Goal: Information Seeking & Learning: Check status

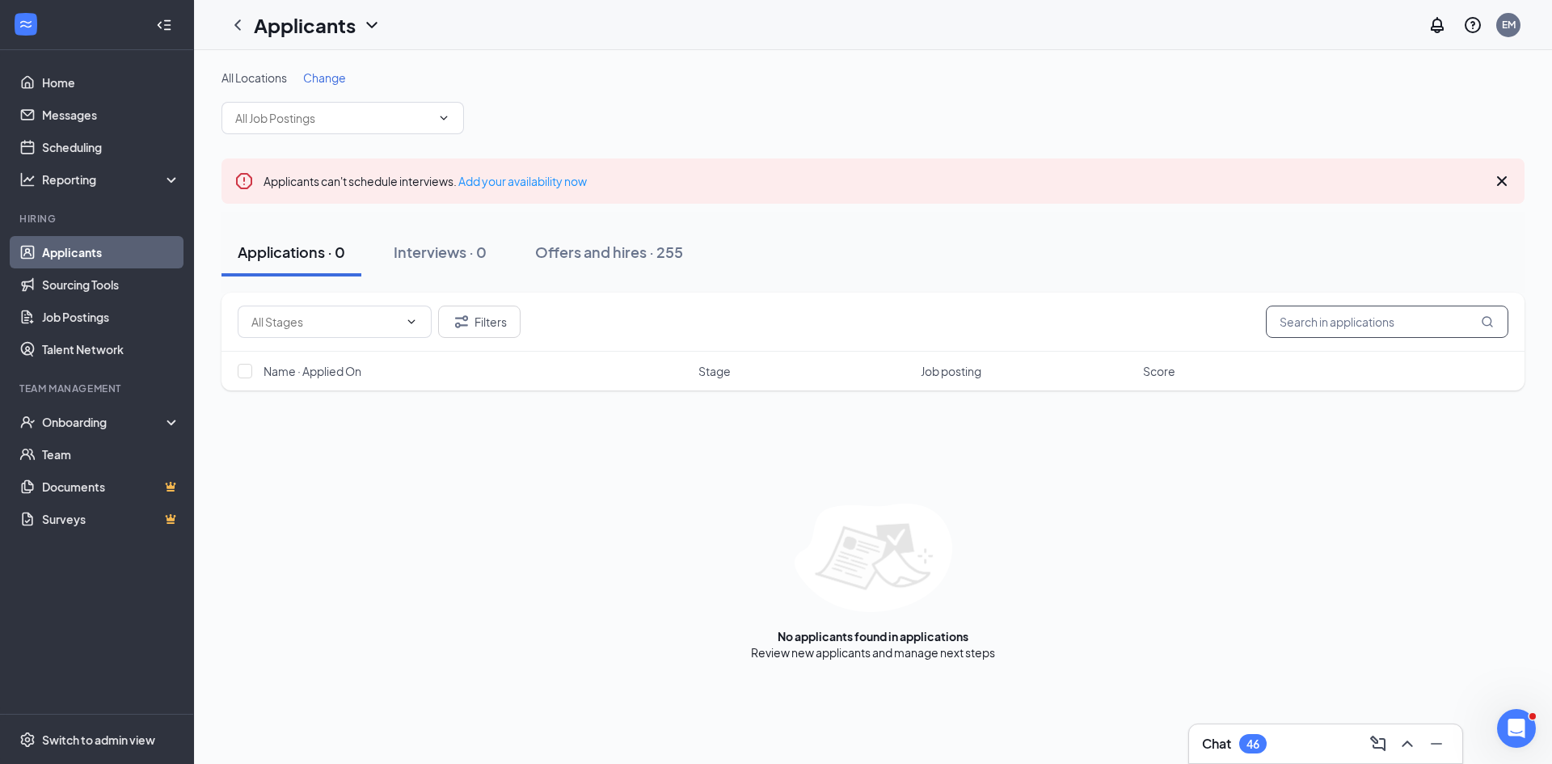
click at [1379, 322] on input "text" at bounding box center [1387, 322] width 243 height 32
type input "aidyn"
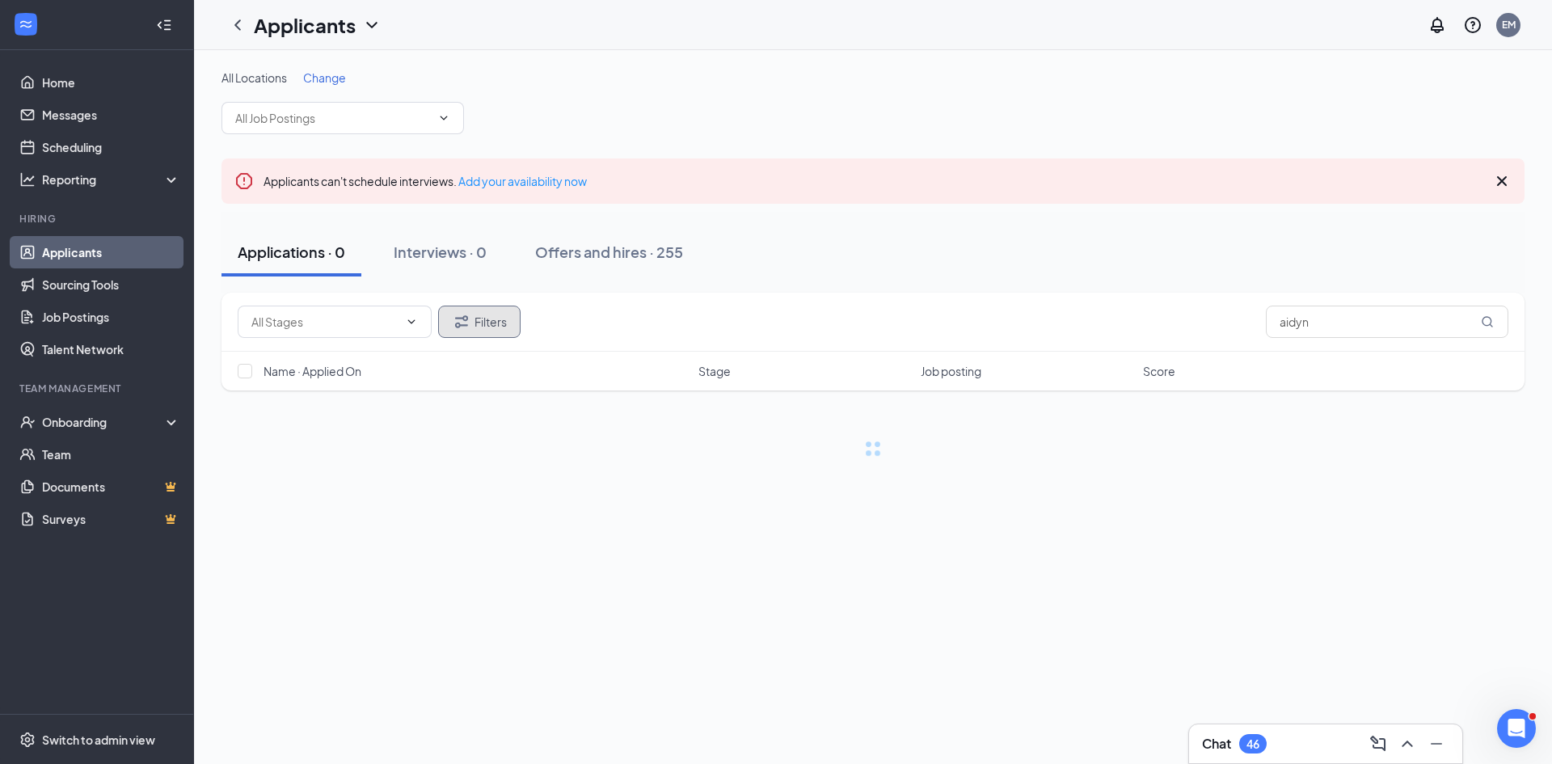
click at [466, 321] on icon "Filter" at bounding box center [461, 321] width 13 height 12
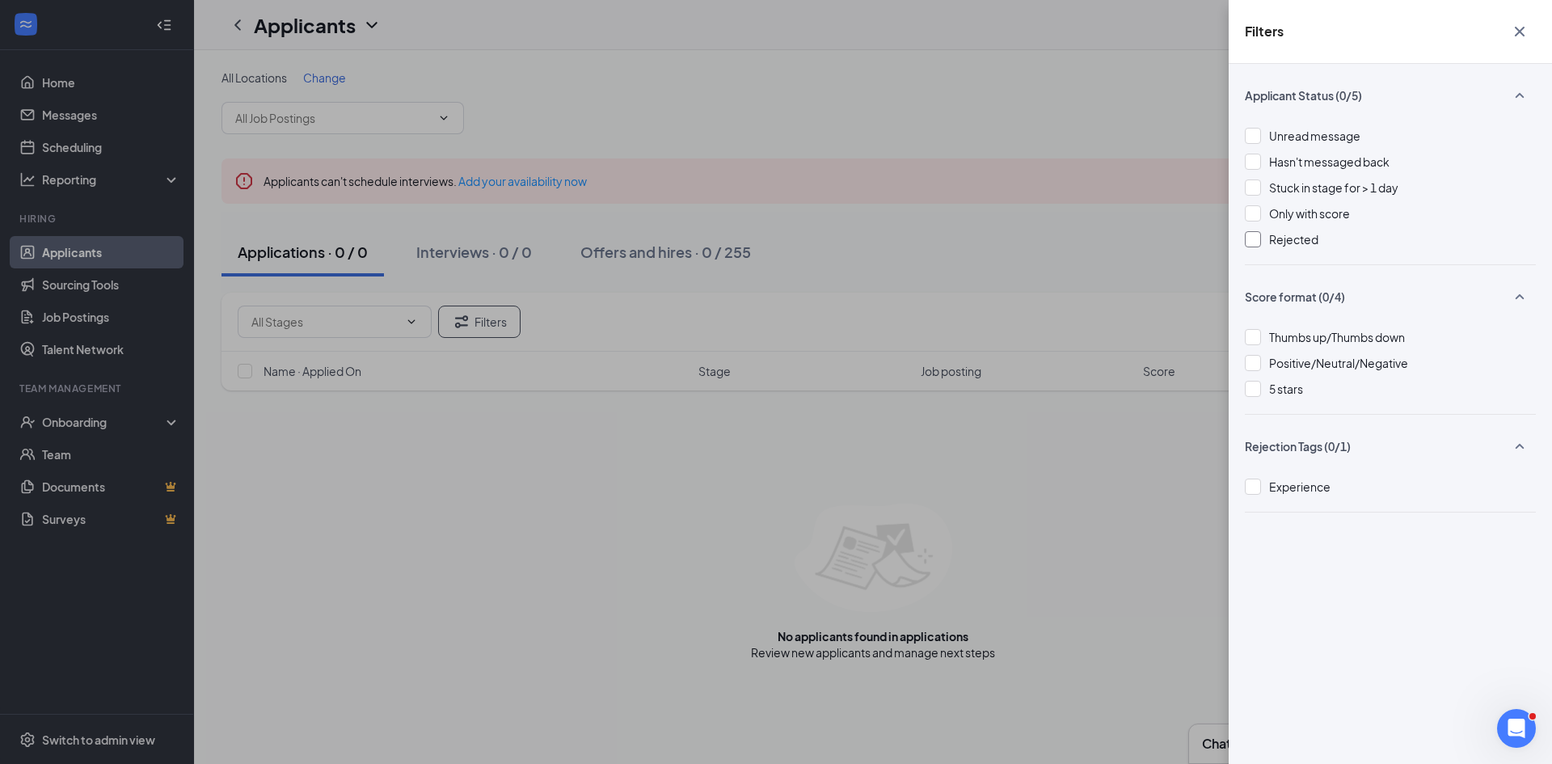
click at [1251, 244] on div at bounding box center [1253, 239] width 16 height 16
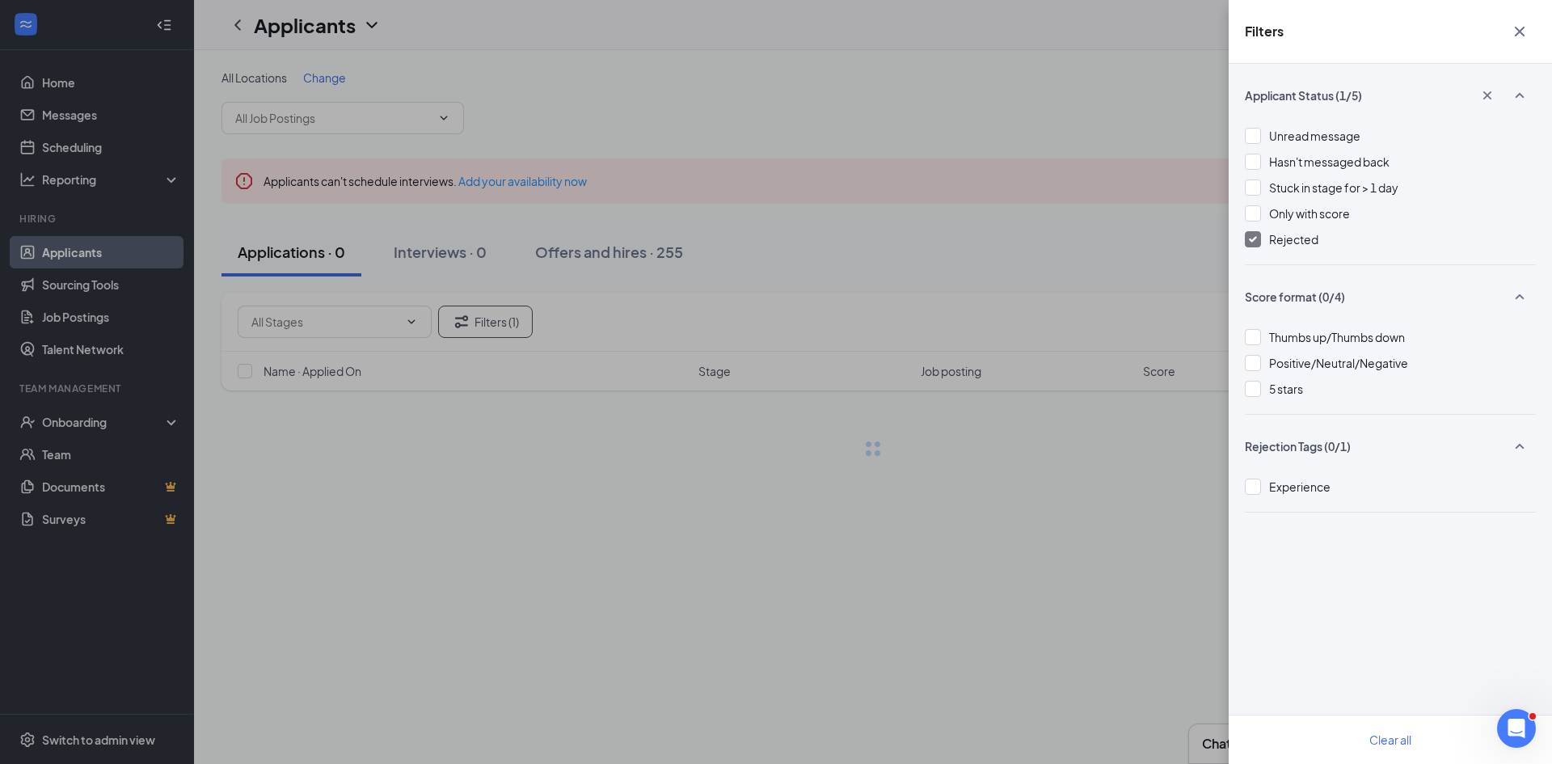
click at [1077, 222] on div "Filters Applicant Status (1/5) Unread message Hasn't messaged back Stuck in sta…" at bounding box center [776, 382] width 1552 height 764
click at [966, 263] on div "Filters Applicant Status (1/5) Unread message Hasn't messaged back Stuck in sta…" at bounding box center [776, 382] width 1552 height 764
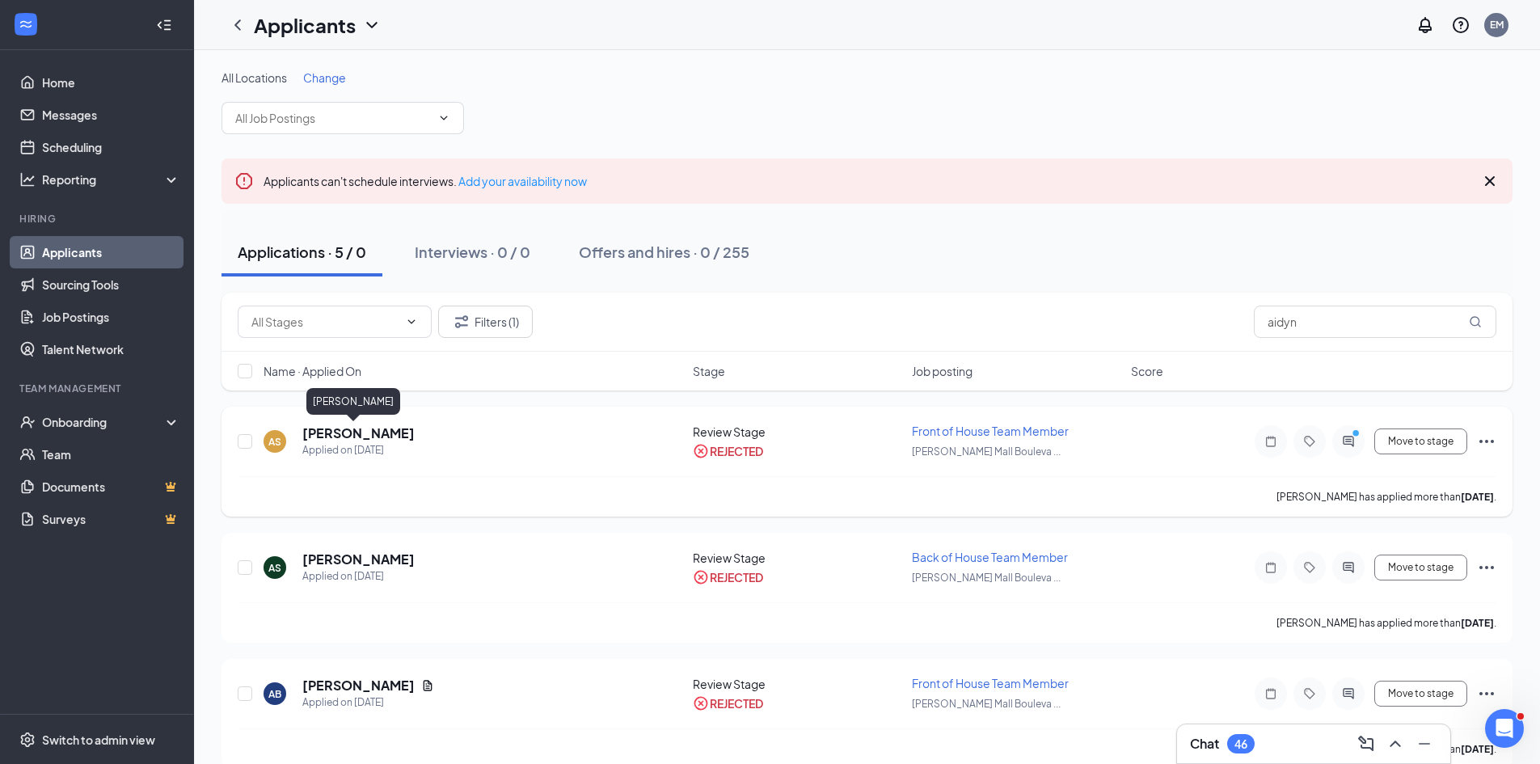
click at [352, 433] on h5 "[PERSON_NAME]" at bounding box center [358, 433] width 112 height 18
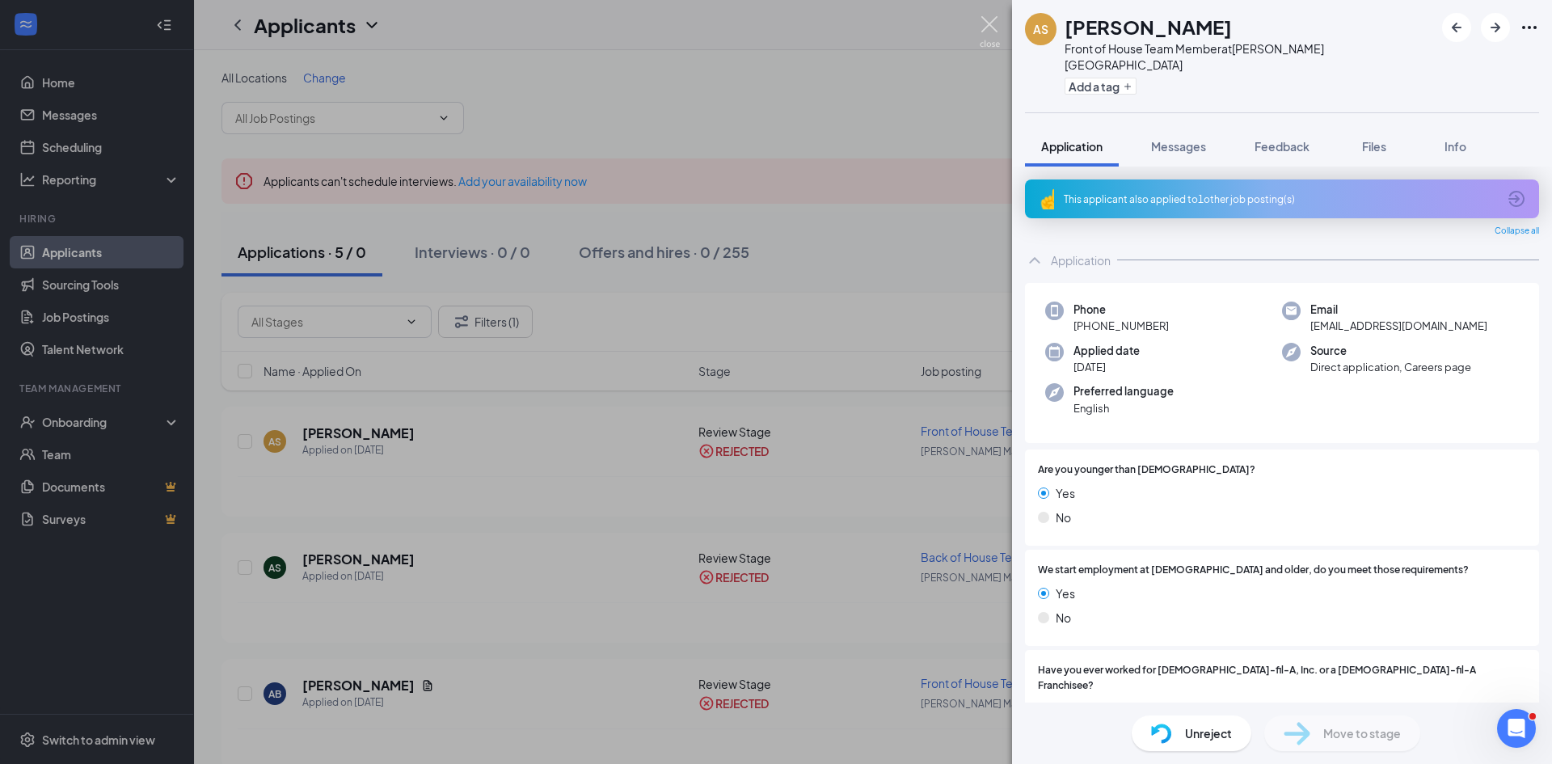
click at [985, 20] on img at bounding box center [990, 32] width 20 height 32
